Goal: Navigation & Orientation: Find specific page/section

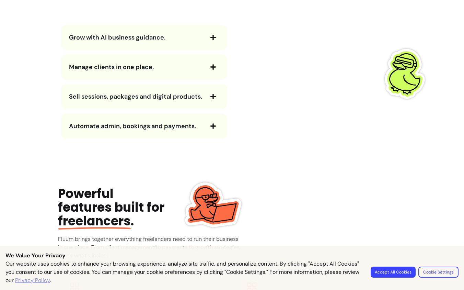
scroll to position [794, 0]
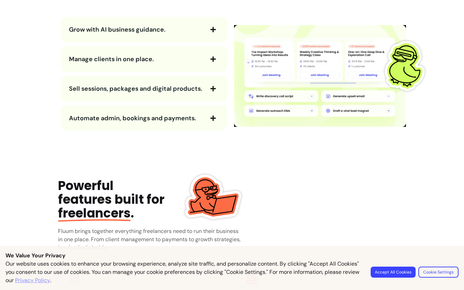
click at [213, 29] on icon "button" at bounding box center [213, 29] width 5 height 5
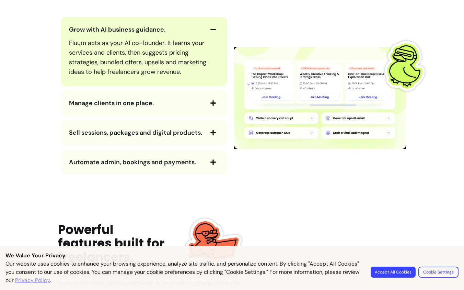
click at [213, 29] on icon "button" at bounding box center [213, 29] width 6 height 6
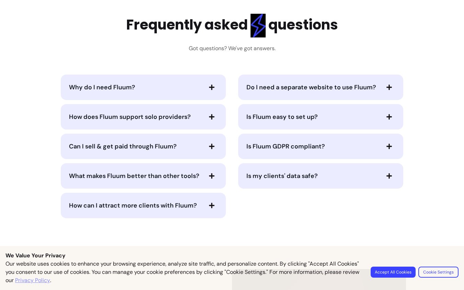
scroll to position [1380, 0]
click at [212, 87] on icon "button" at bounding box center [211, 86] width 5 height 5
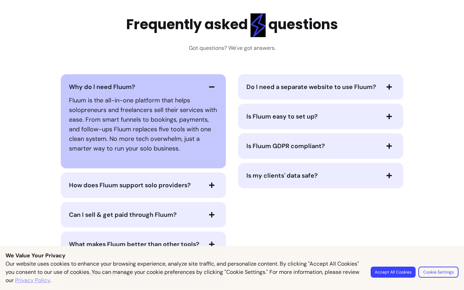
click at [212, 87] on icon "button" at bounding box center [211, 86] width 5 height 1
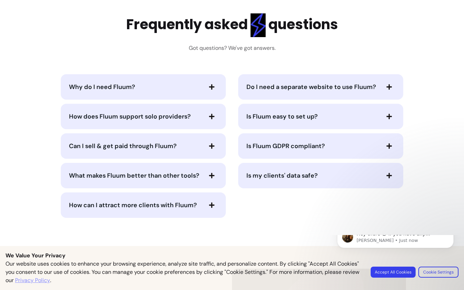
scroll to position [0, 0]
click at [212, 114] on icon "button" at bounding box center [212, 116] width 6 height 6
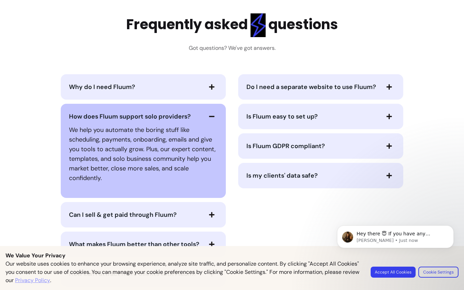
click at [212, 114] on icon "button" at bounding box center [212, 116] width 6 height 6
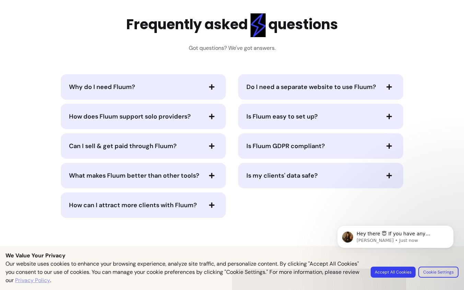
click at [211, 147] on icon "button" at bounding box center [212, 146] width 6 height 6
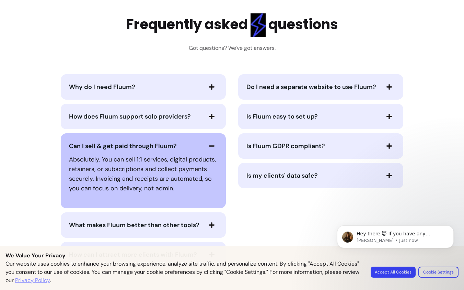
click at [211, 147] on icon "button" at bounding box center [212, 146] width 6 height 6
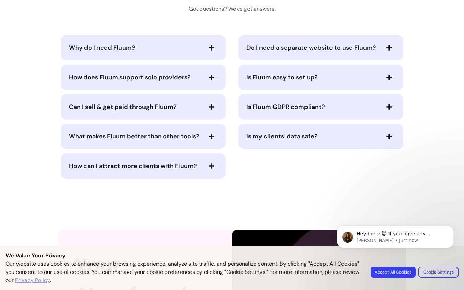
scroll to position [1428, 0]
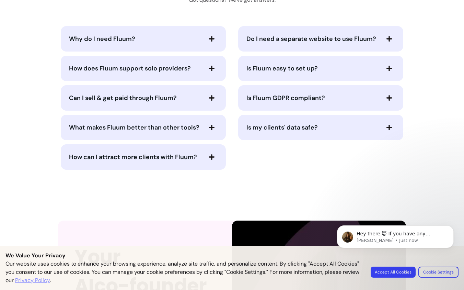
click at [212, 126] on icon "button" at bounding box center [211, 127] width 5 height 5
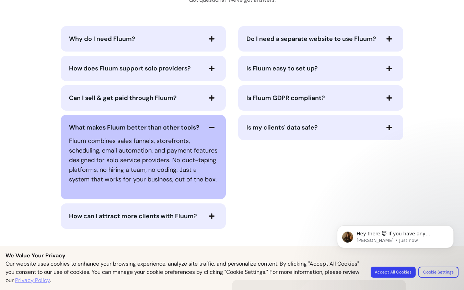
click at [212, 126] on icon "button" at bounding box center [212, 127] width 6 height 6
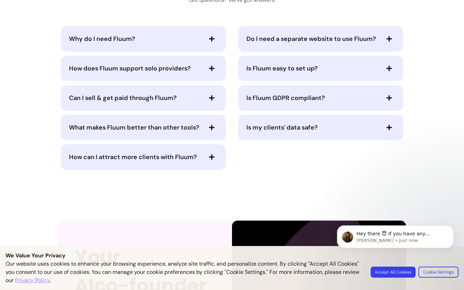
click at [212, 155] on icon "button" at bounding box center [211, 156] width 5 height 5
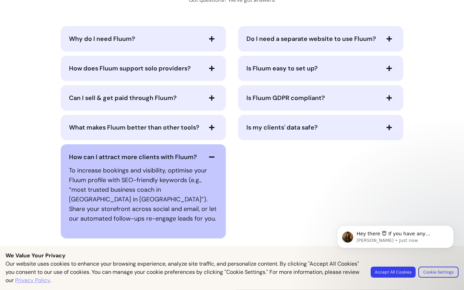
click at [212, 155] on icon "button" at bounding box center [212, 157] width 6 height 6
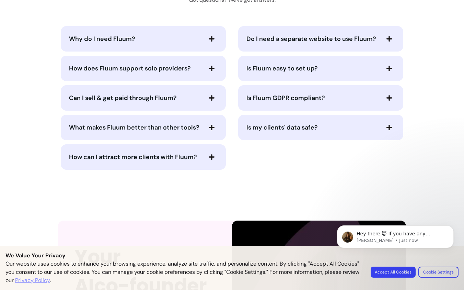
click at [390, 36] on span "button" at bounding box center [390, 39] width 12 height 12
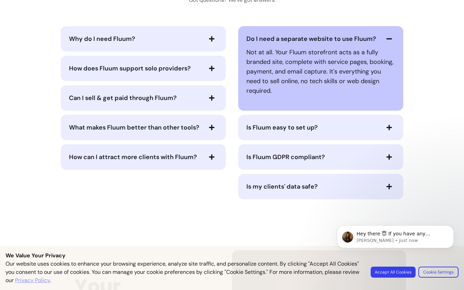
click at [390, 36] on span "button" at bounding box center [390, 39] width 12 height 12
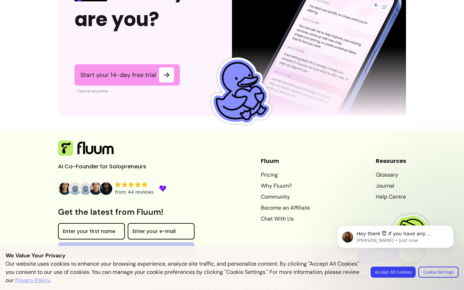
scroll to position [1751, 0]
click at [272, 193] on link "Community" at bounding box center [285, 197] width 49 height 8
